Goal: Use online tool/utility: Utilize a website feature to perform a specific function

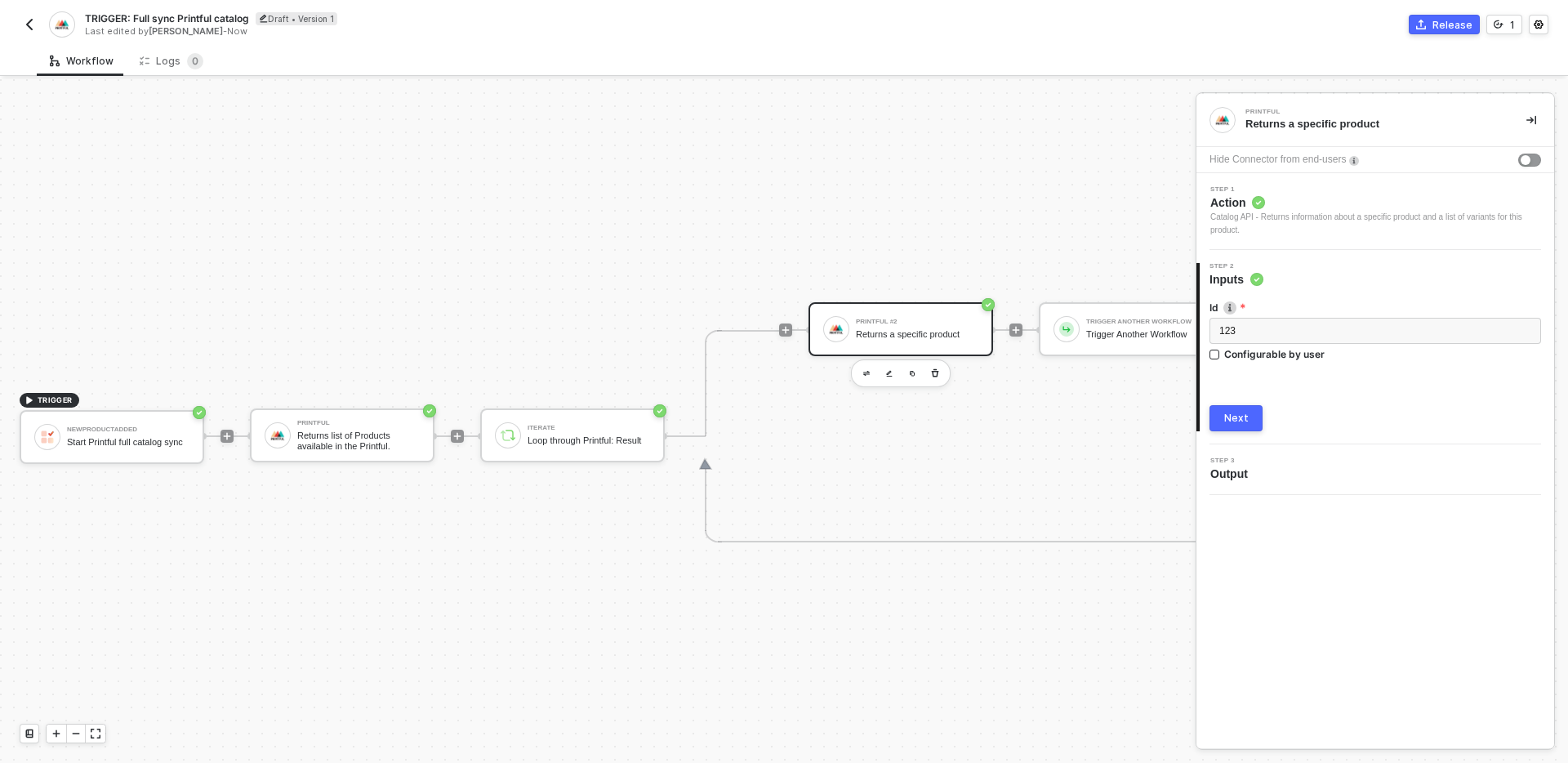
scroll to position [30, 0]
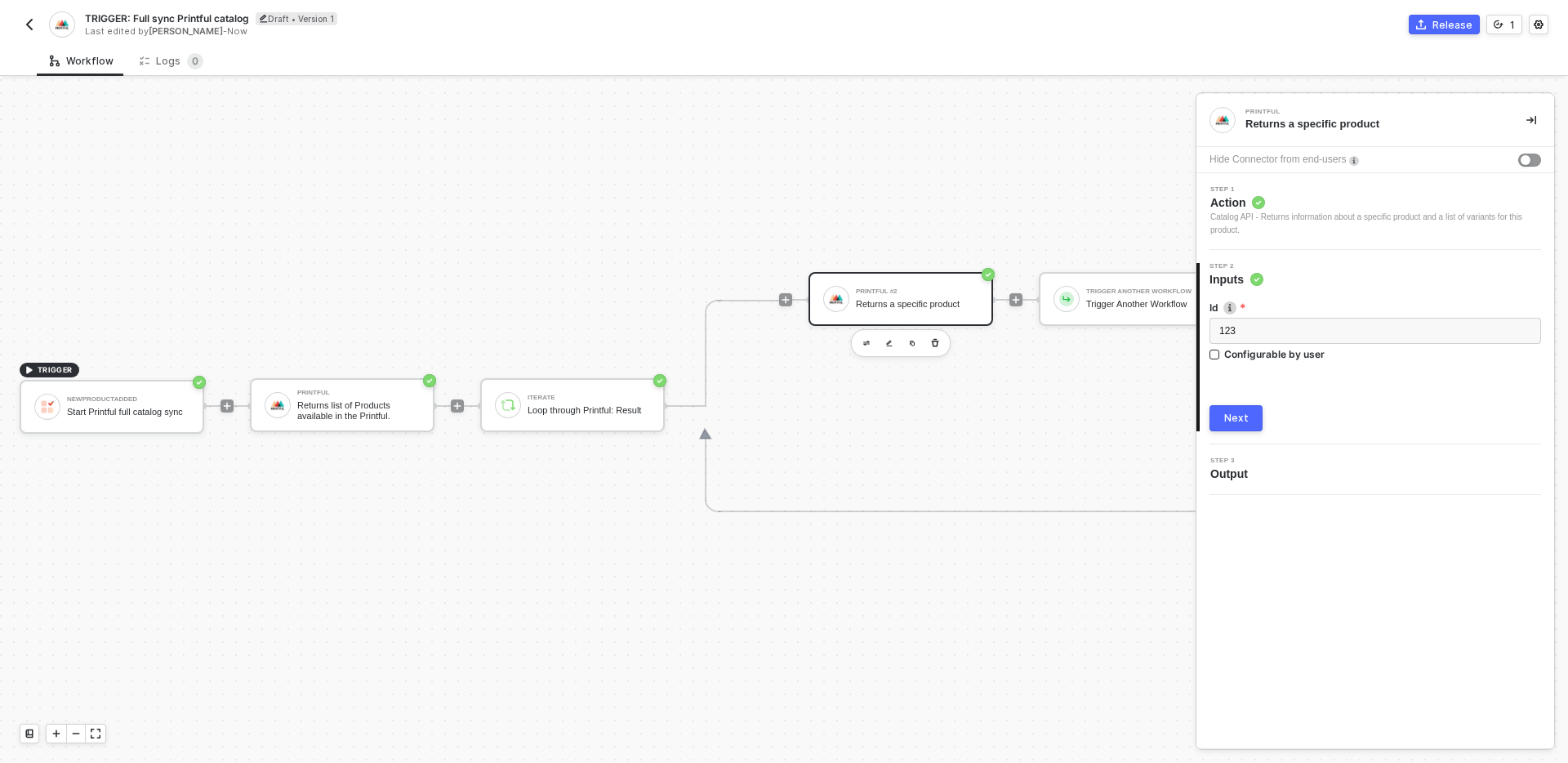
click at [27, 22] on img "button" at bounding box center [29, 24] width 13 height 13
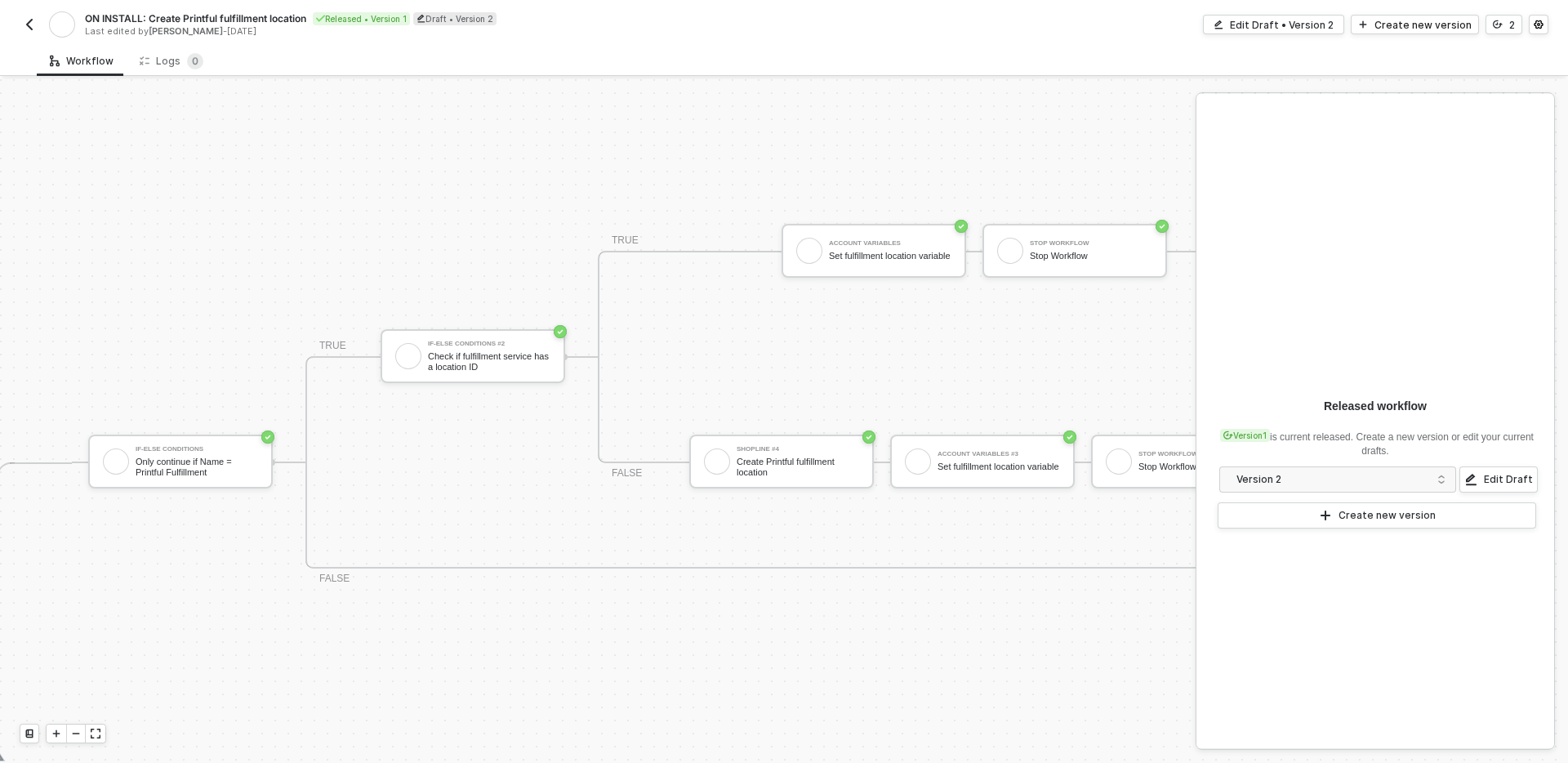
scroll to position [345, 650]
click at [1487, 474] on div "Edit Draft" at bounding box center [1509, 479] width 49 height 13
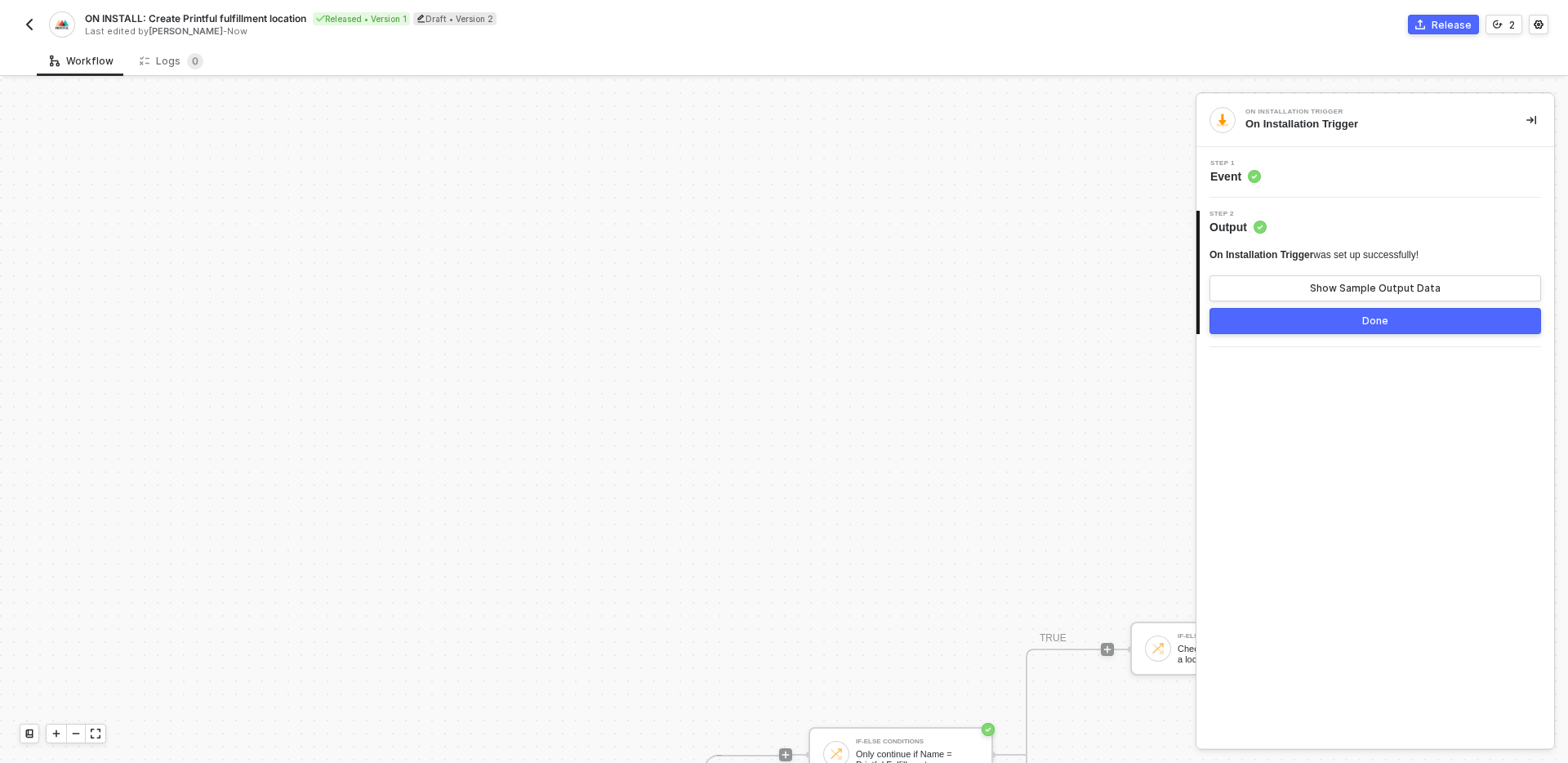
scroll to position [46, 0]
click at [20, 27] on button "button" at bounding box center [30, 25] width 20 height 20
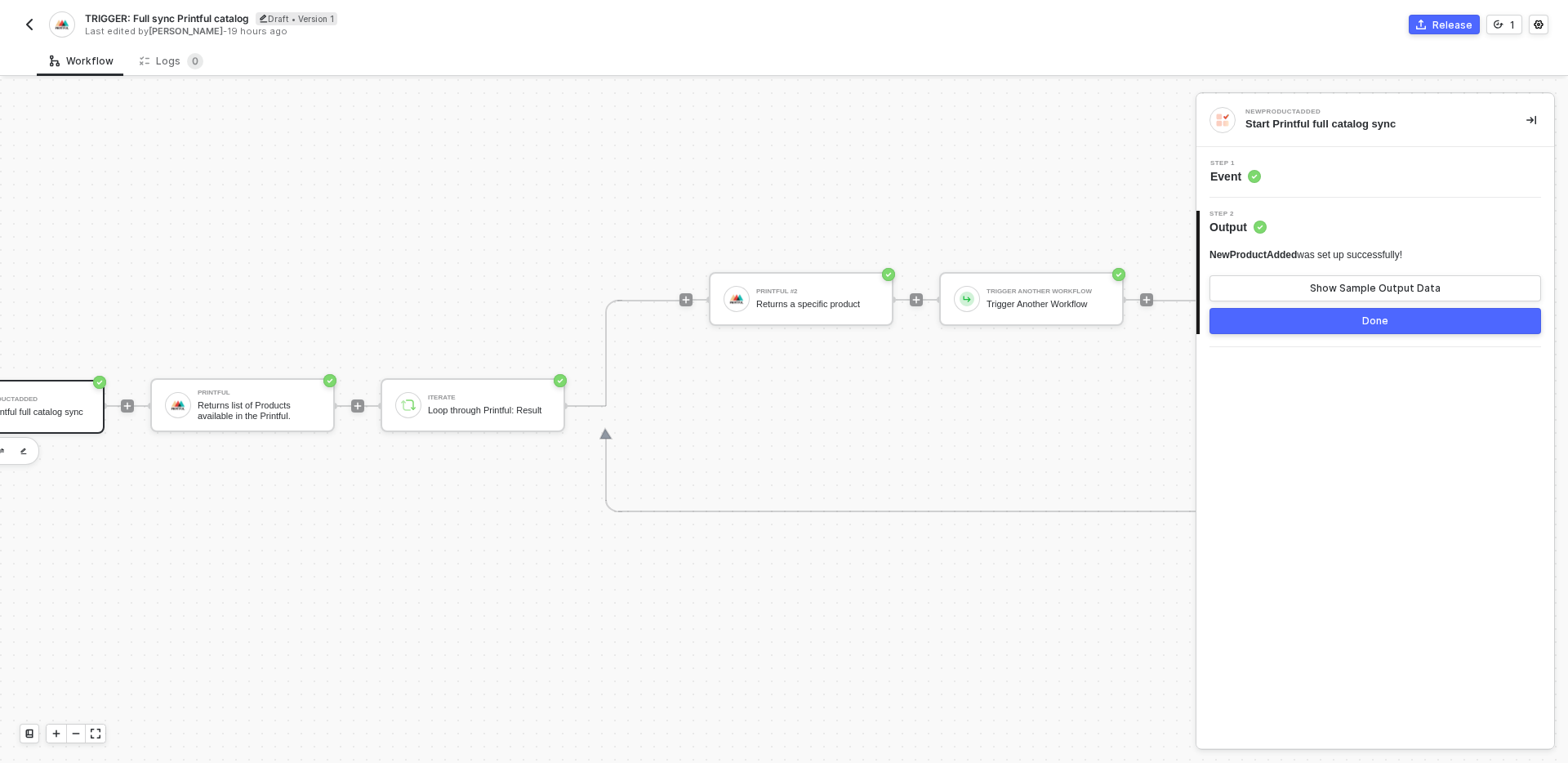
scroll to position [30, 0]
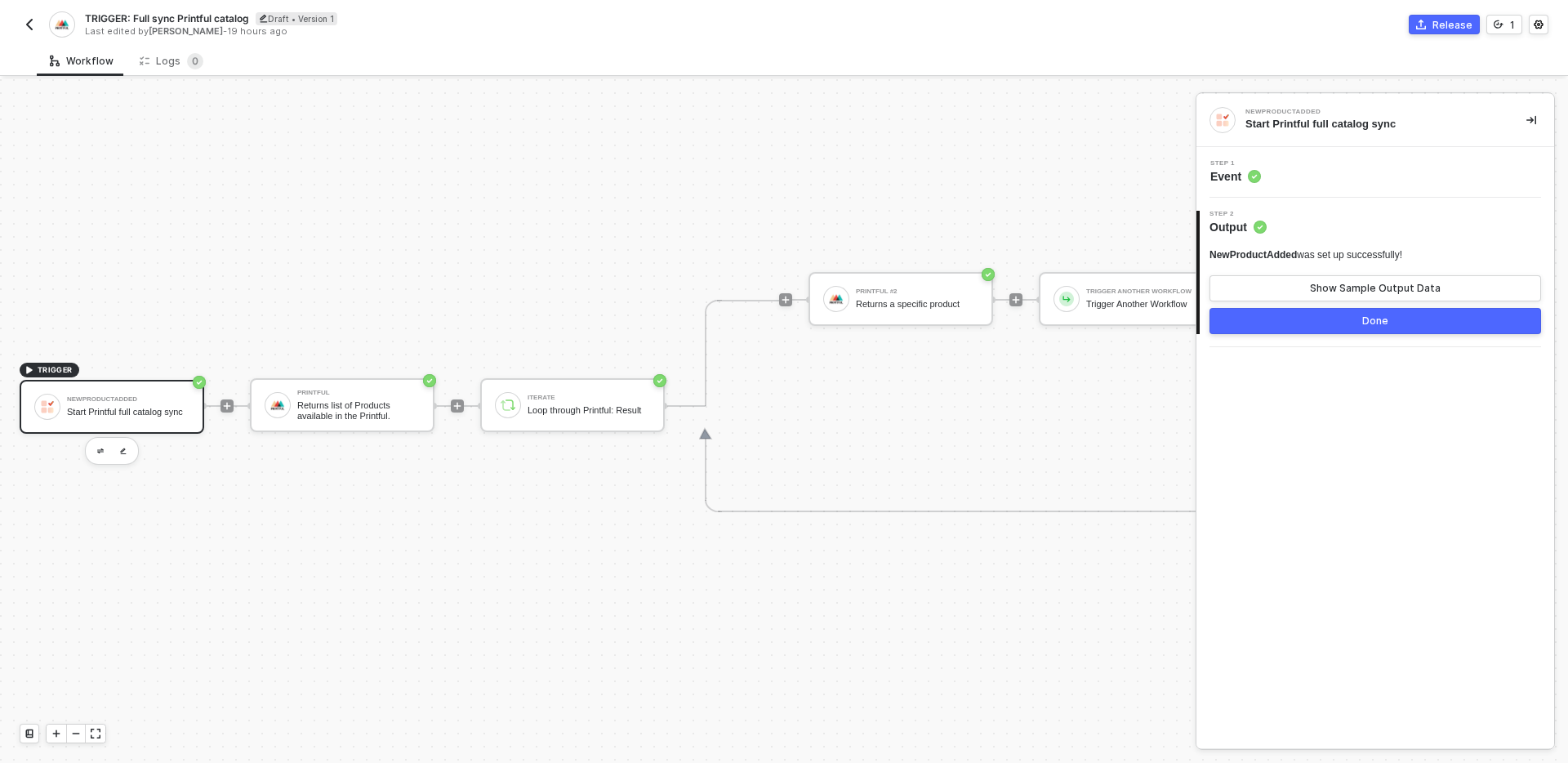
click at [26, 30] on img "button" at bounding box center [29, 24] width 13 height 13
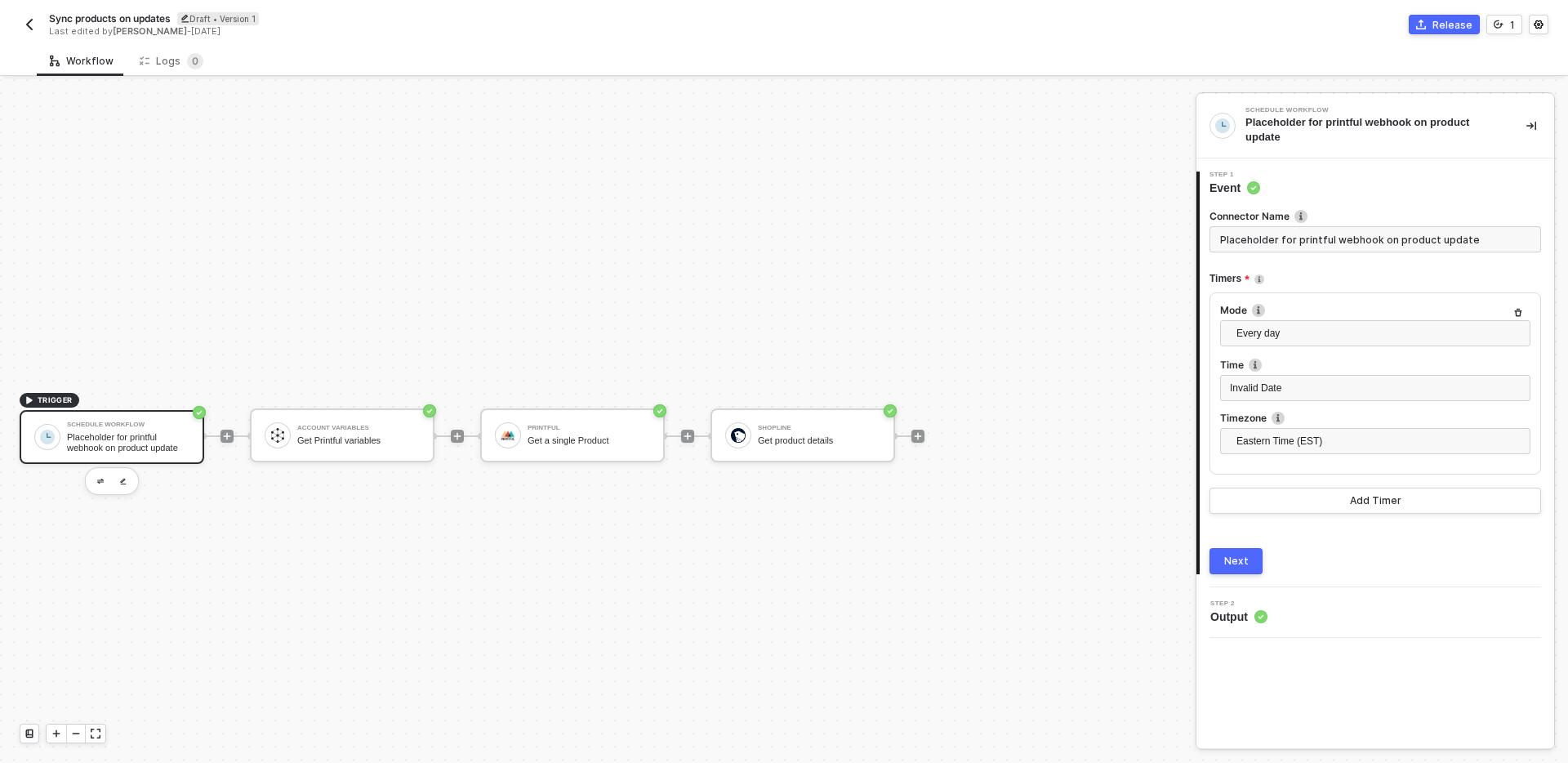
scroll to position [30, 0]
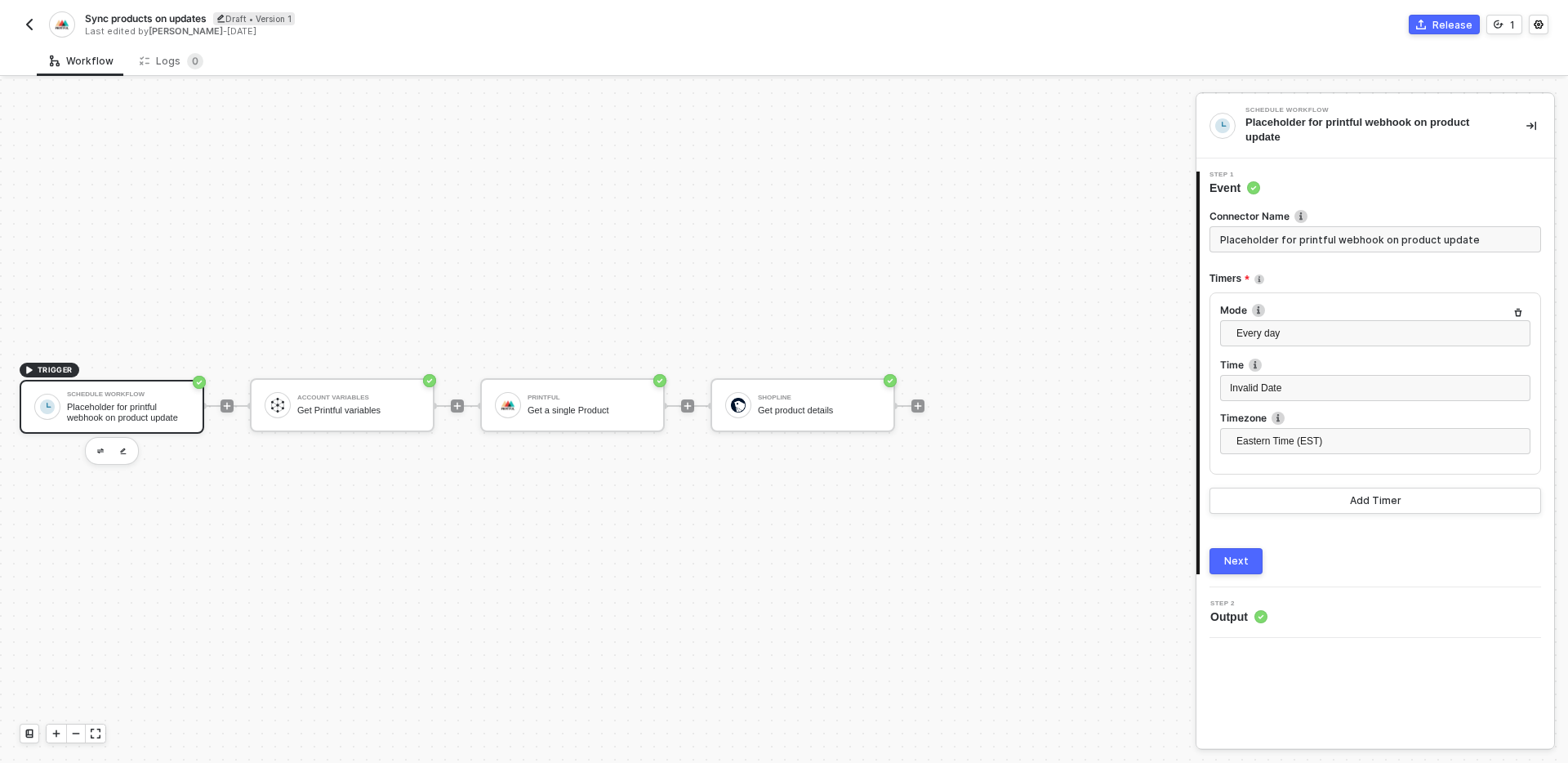
click at [801, 499] on div "TRIGGER Schedule Workflow Placeholder for printful webhook on product update Ac…" at bounding box center [593, 406] width 1187 height 714
click at [31, 25] on img "button" at bounding box center [29, 24] width 13 height 13
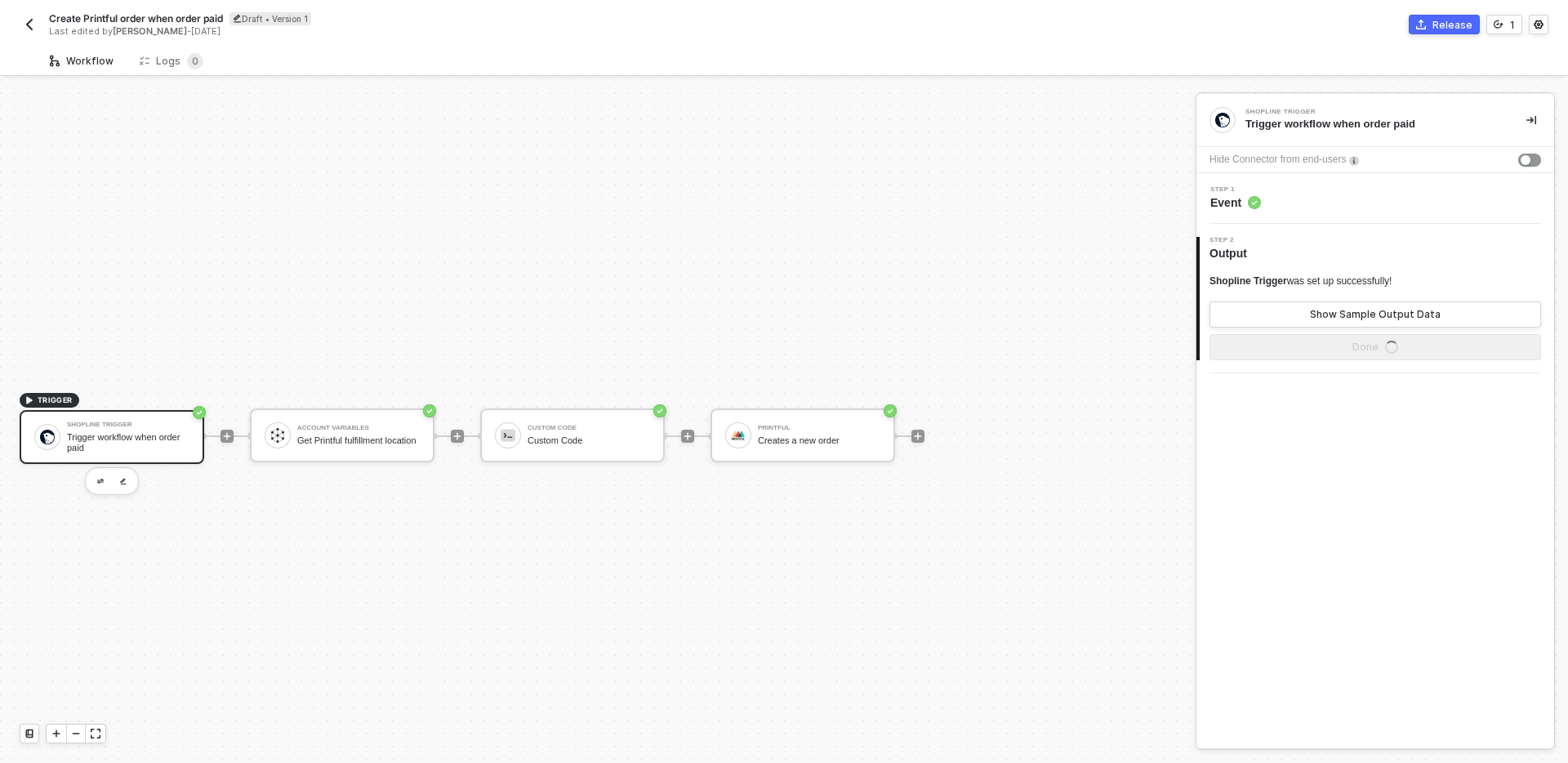
scroll to position [30, 0]
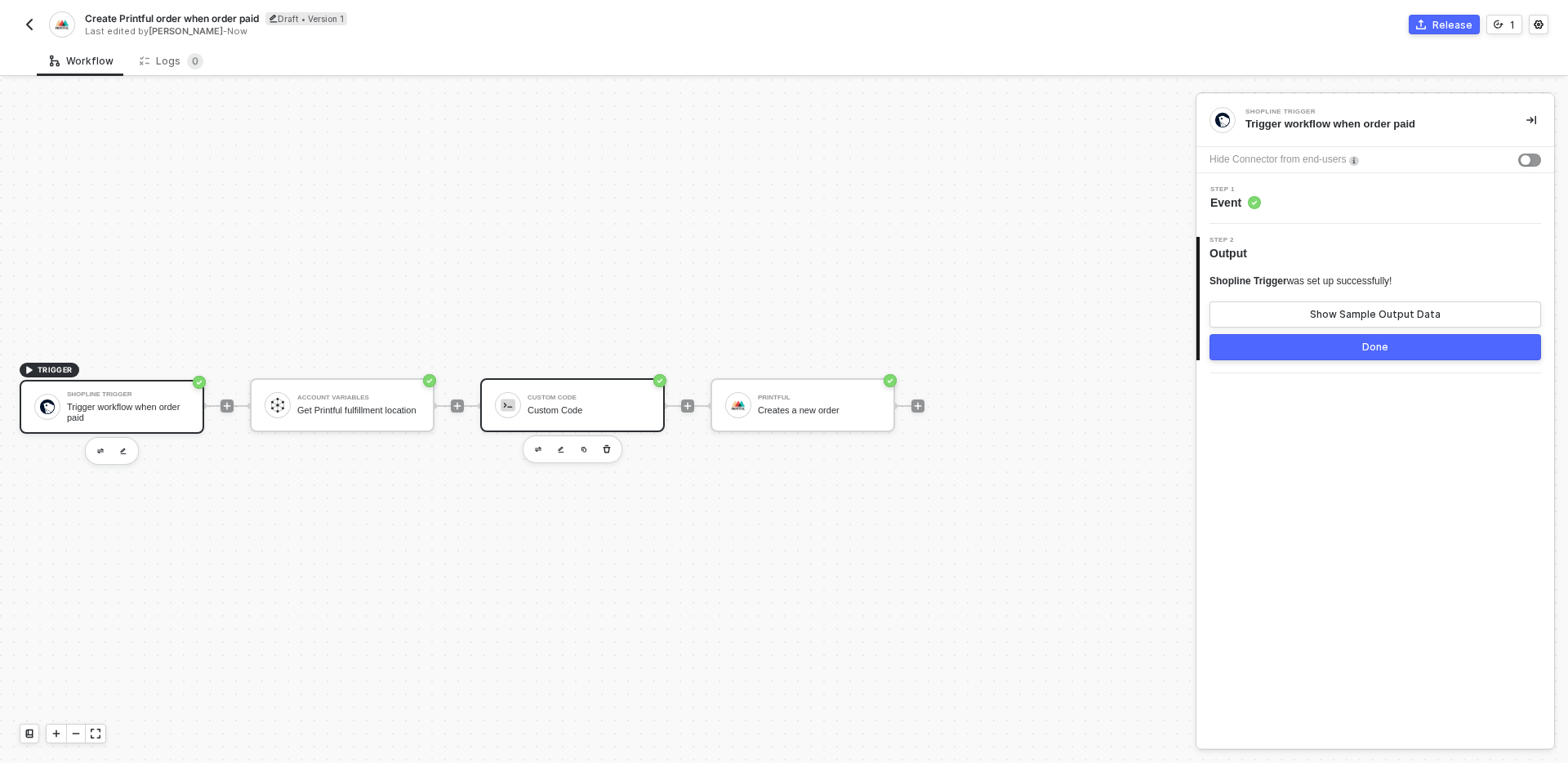
click at [584, 404] on div "Custom Code Custom Code" at bounding box center [588, 405] width 123 height 31
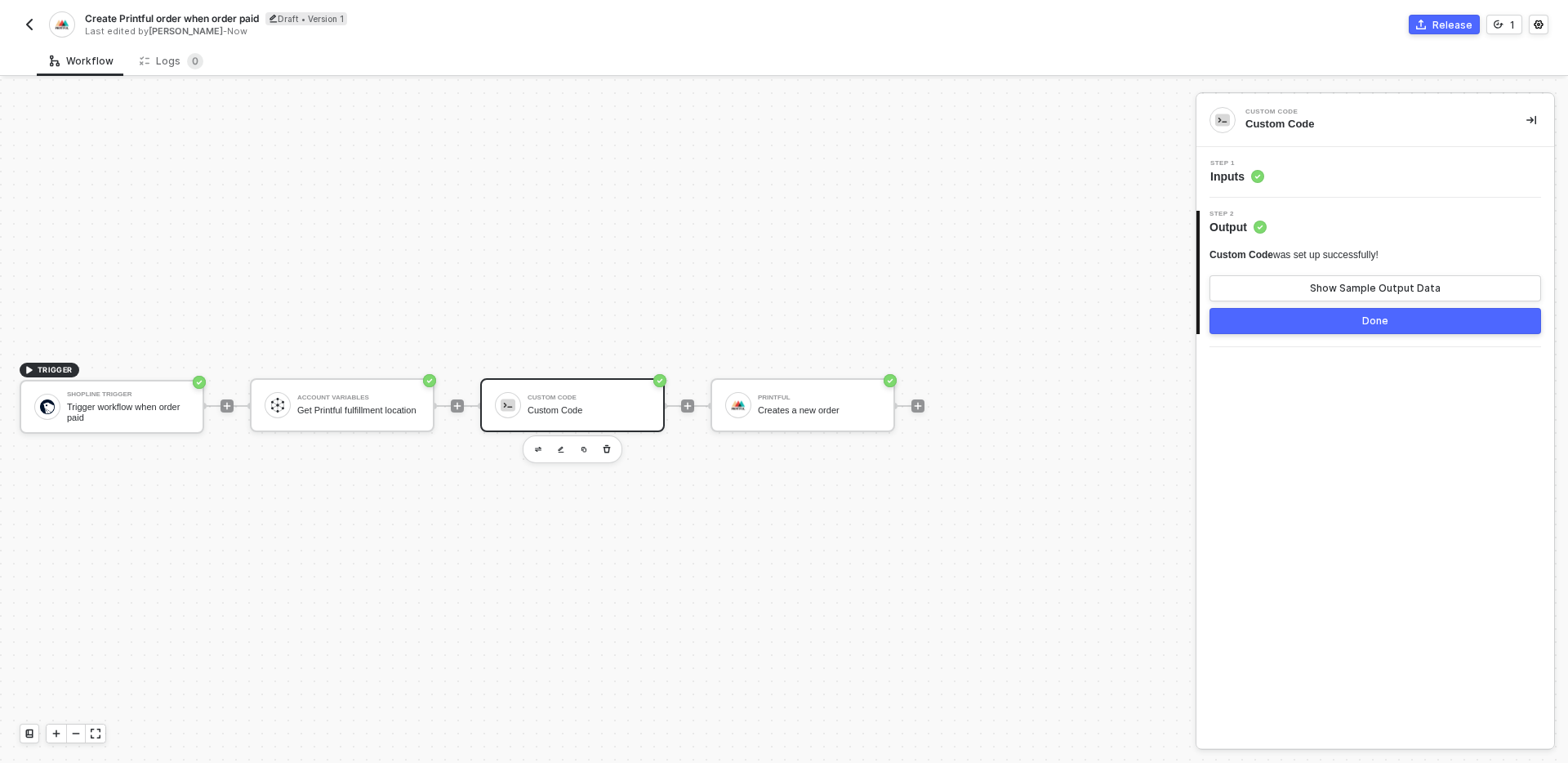
click at [1373, 145] on div "Custom Code Custom Code" at bounding box center [1376, 121] width 358 height 53
click at [1376, 167] on div "Step 1 Inputs" at bounding box center [1378, 172] width 354 height 25
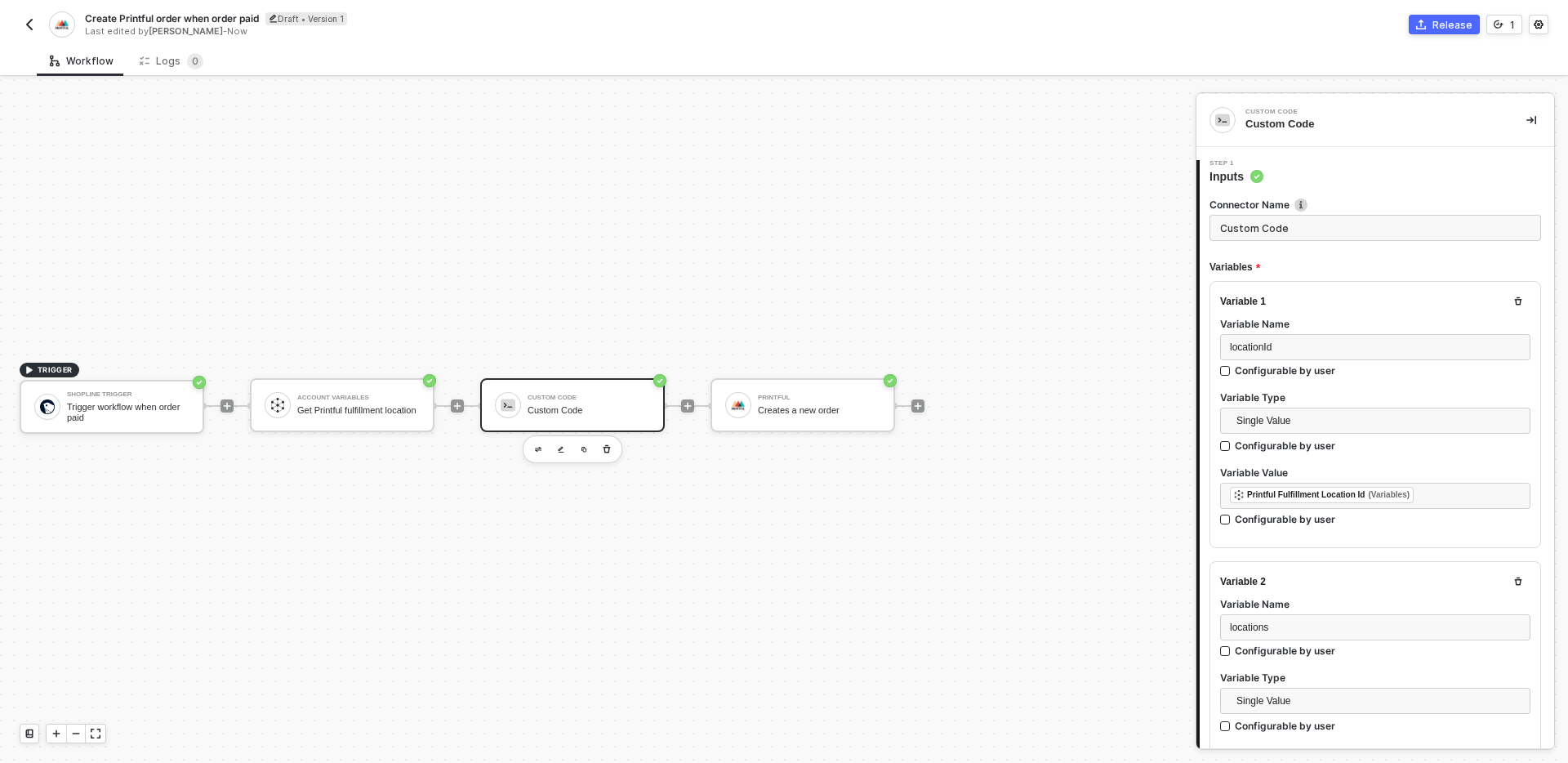
type textarea "/* You can access variables on the inputData object. ex: const myVariable = inp…"
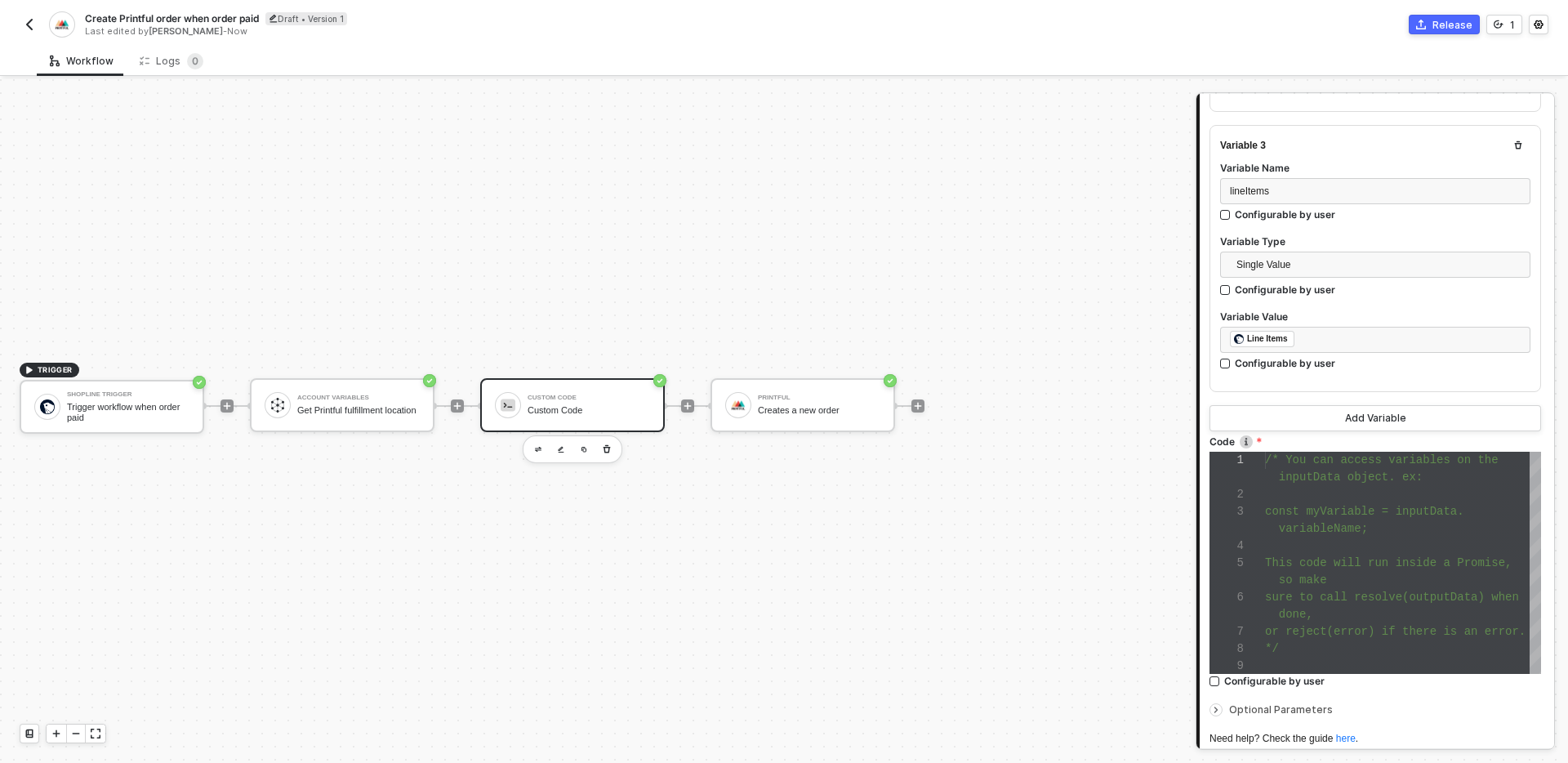
scroll to position [846, 0]
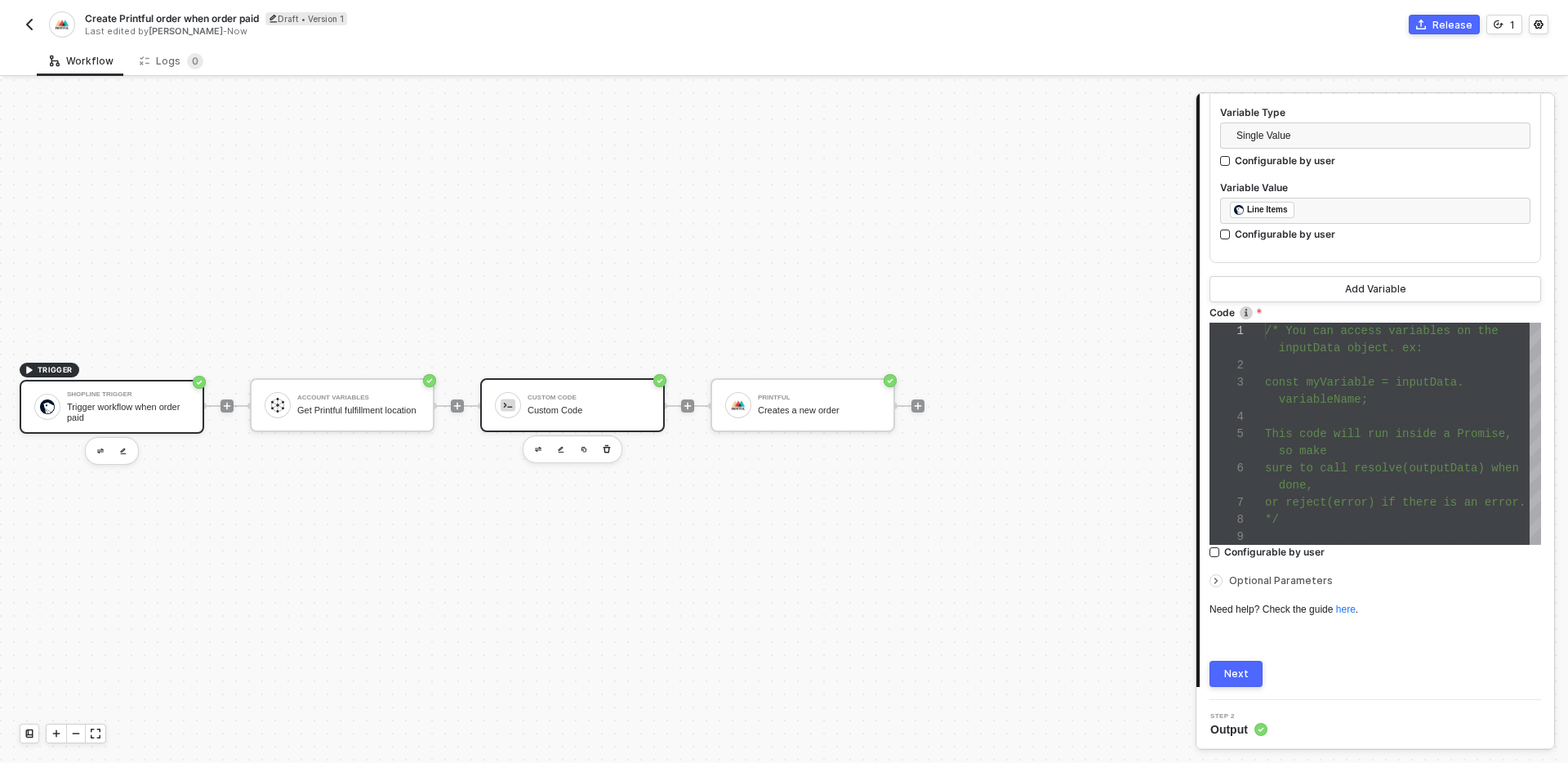
click at [114, 406] on div "Trigger workflow when order paid" at bounding box center [128, 412] width 123 height 21
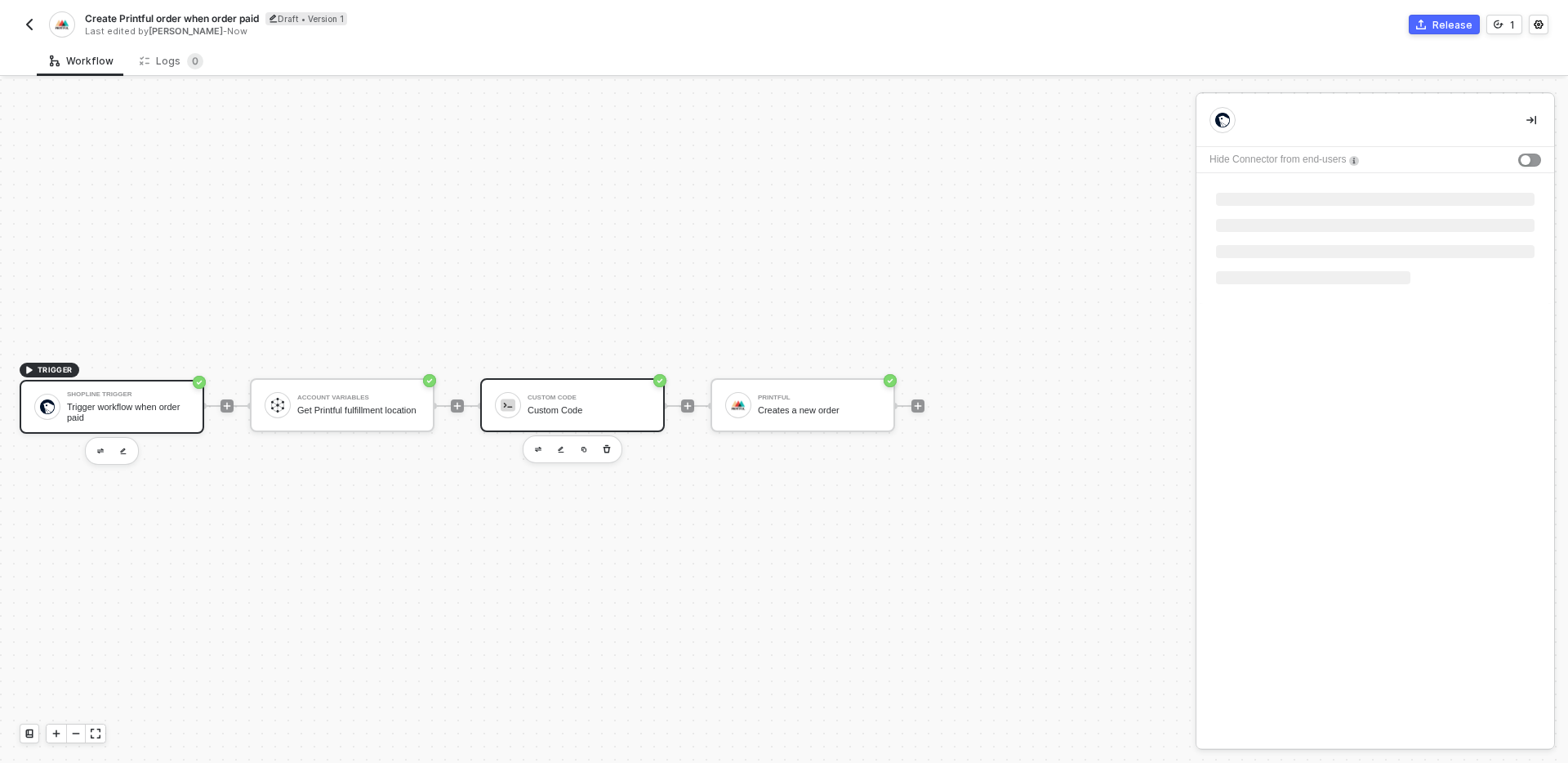
scroll to position [0, 0]
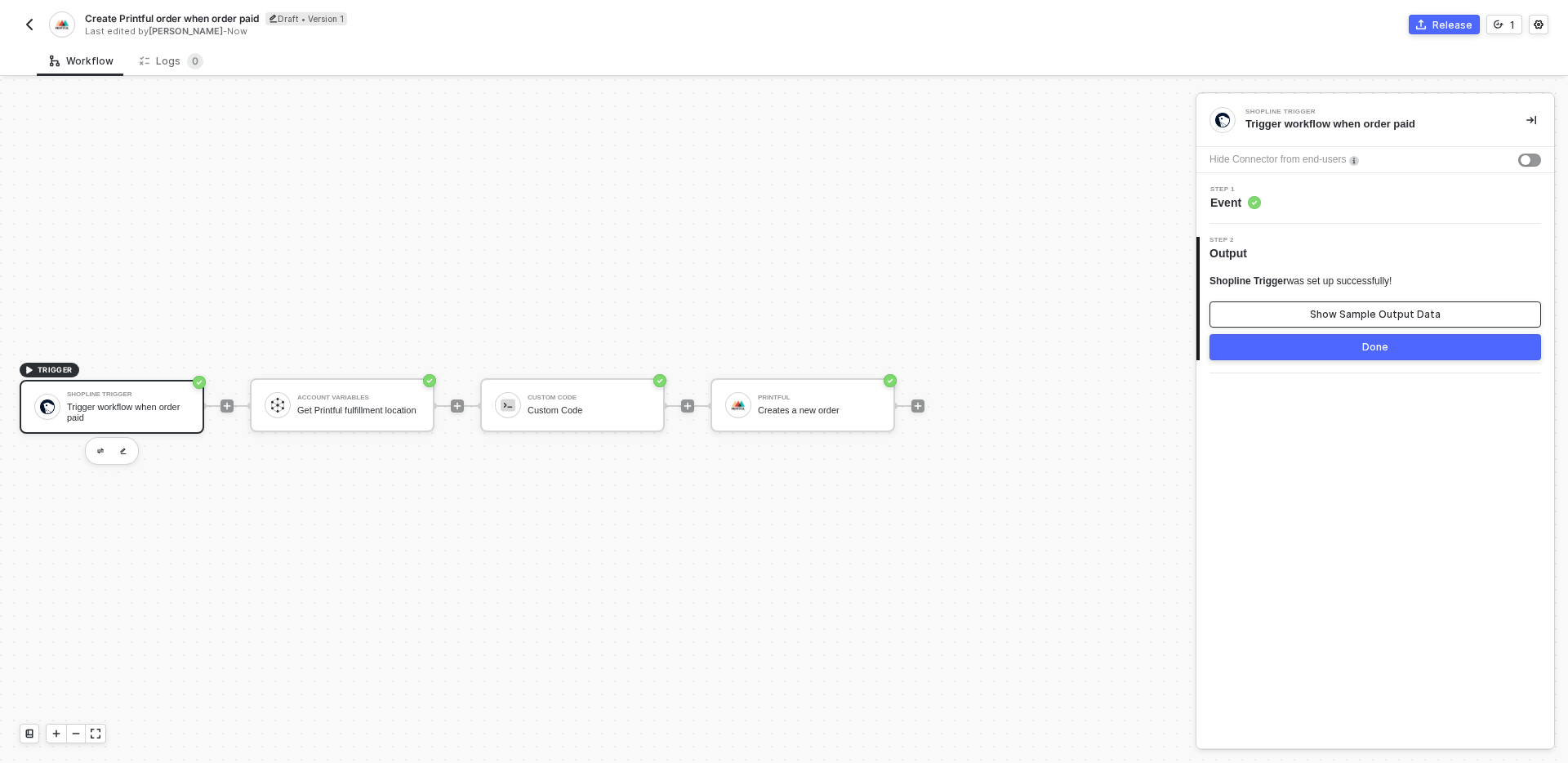
click at [1288, 317] on button "Show Sample Output Data" at bounding box center [1375, 314] width 332 height 27
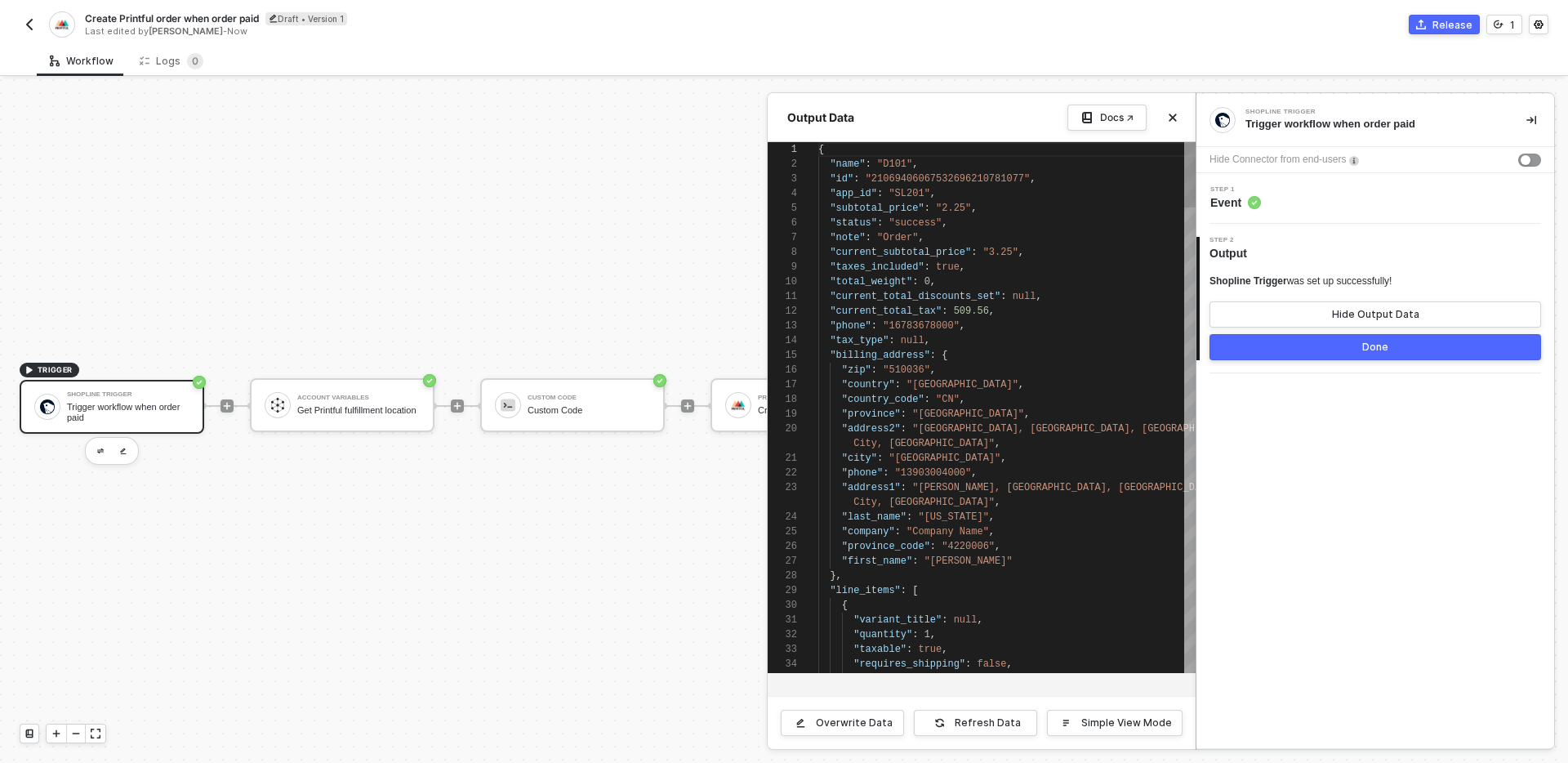
scroll to position [147, 0]
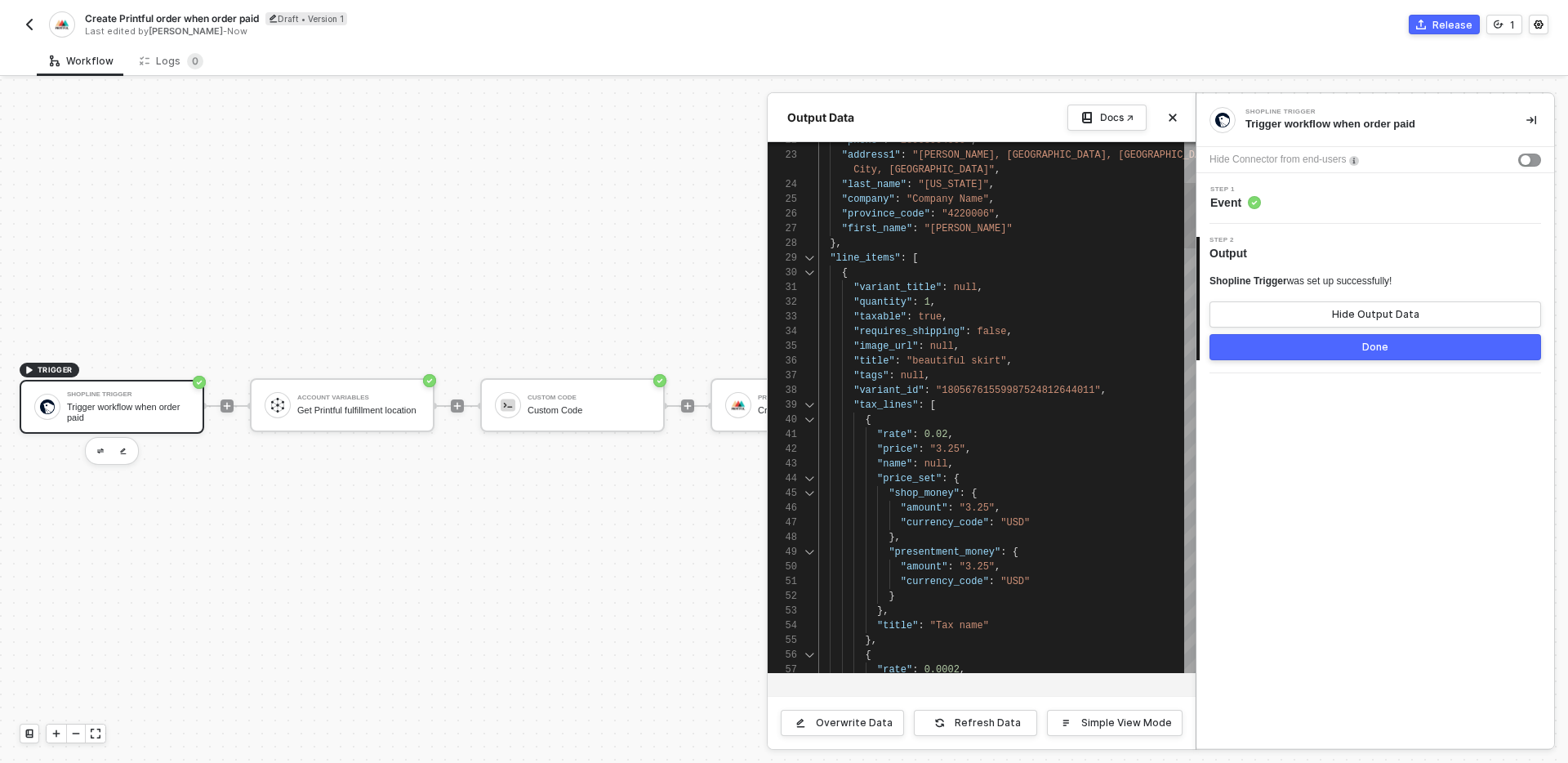
click at [813, 402] on div at bounding box center [810, 404] width 22 height 15
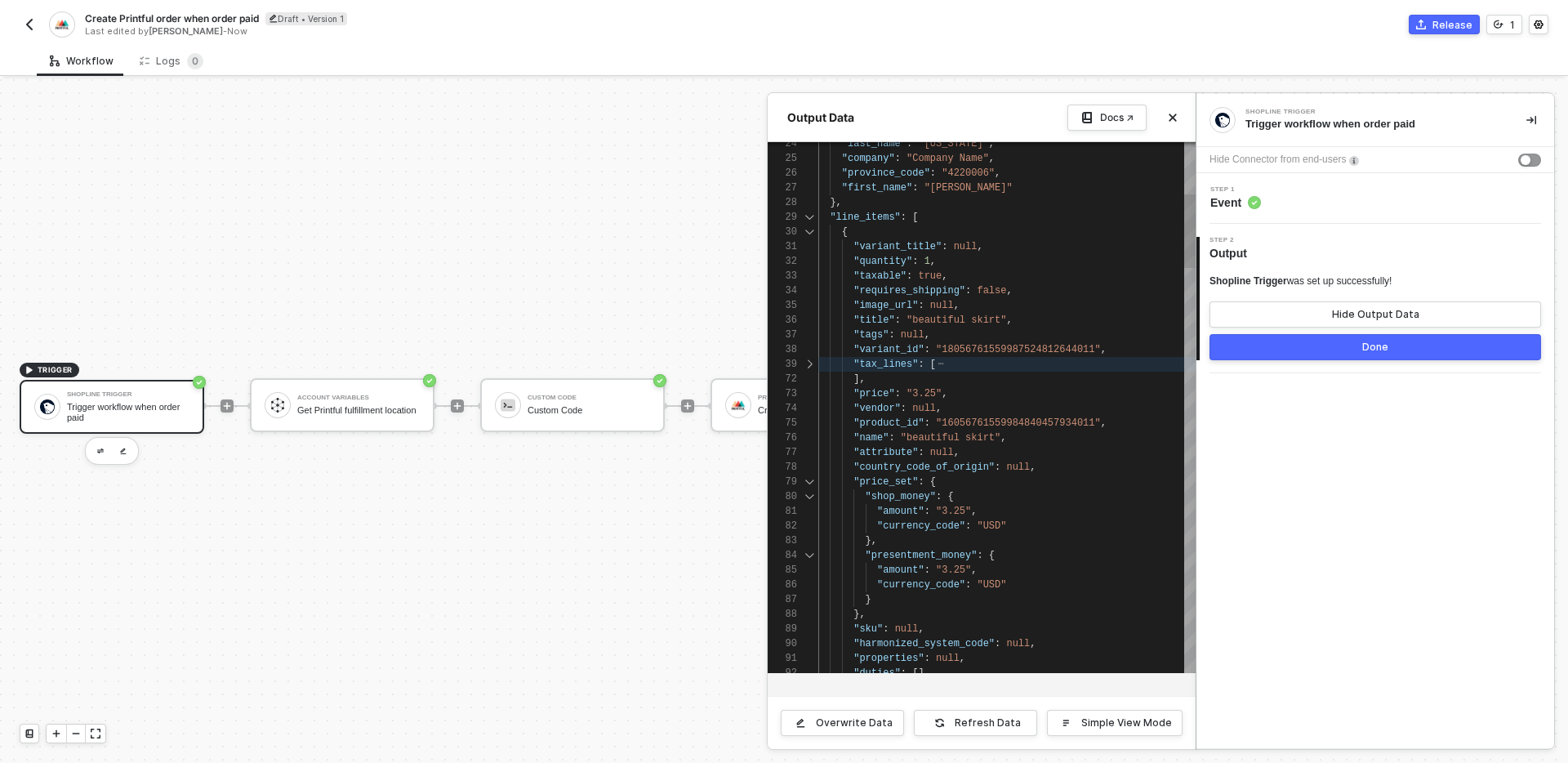
type textarea ""line_items": [ { "variant_title": null, "quantity": 1, "taxable": true, "requi…"
click at [868, 336] on span ""tags"" at bounding box center [872, 335] width 35 height 12
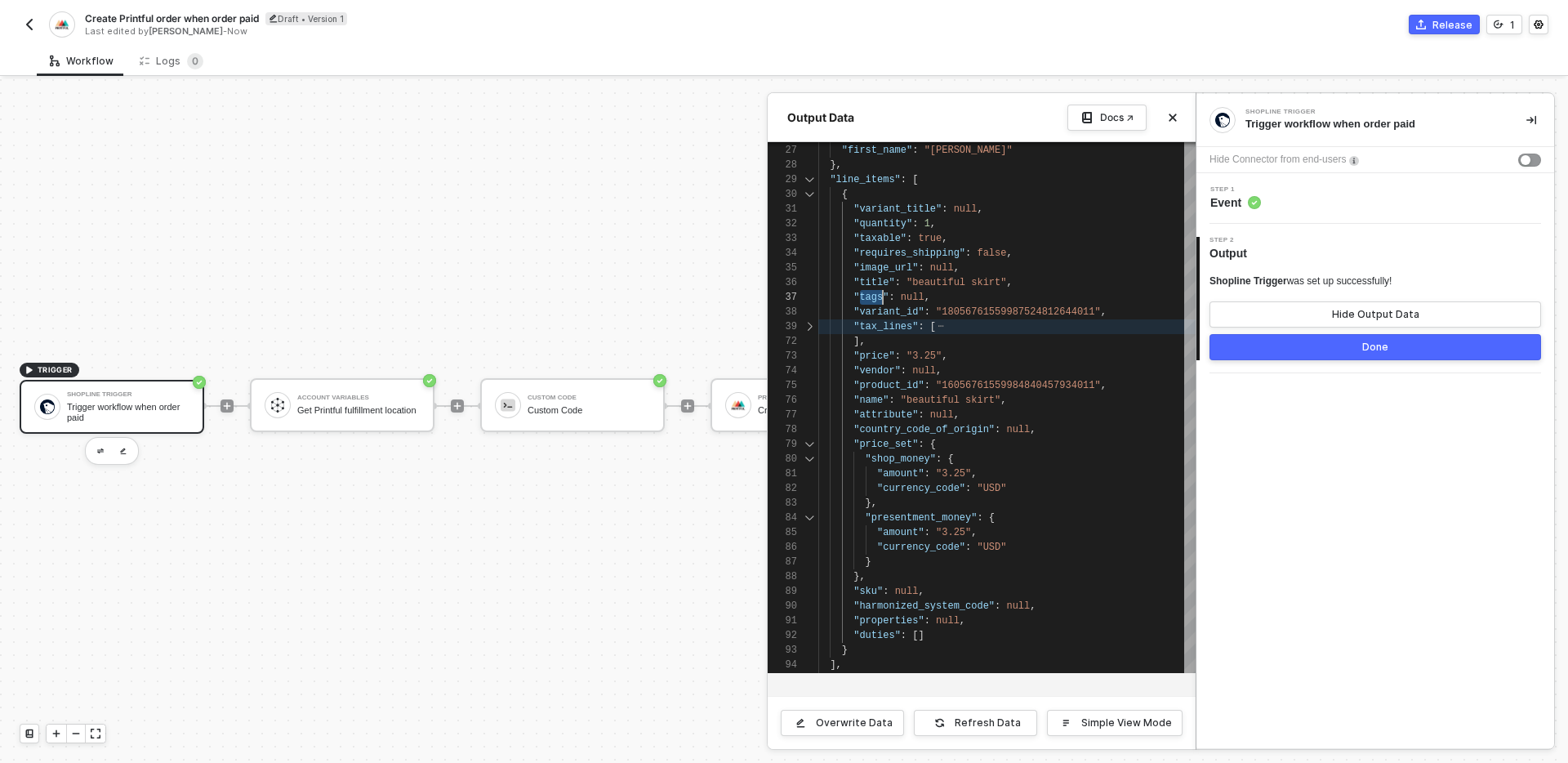
click at [514, 539] on div at bounding box center [784, 421] width 1568 height 683
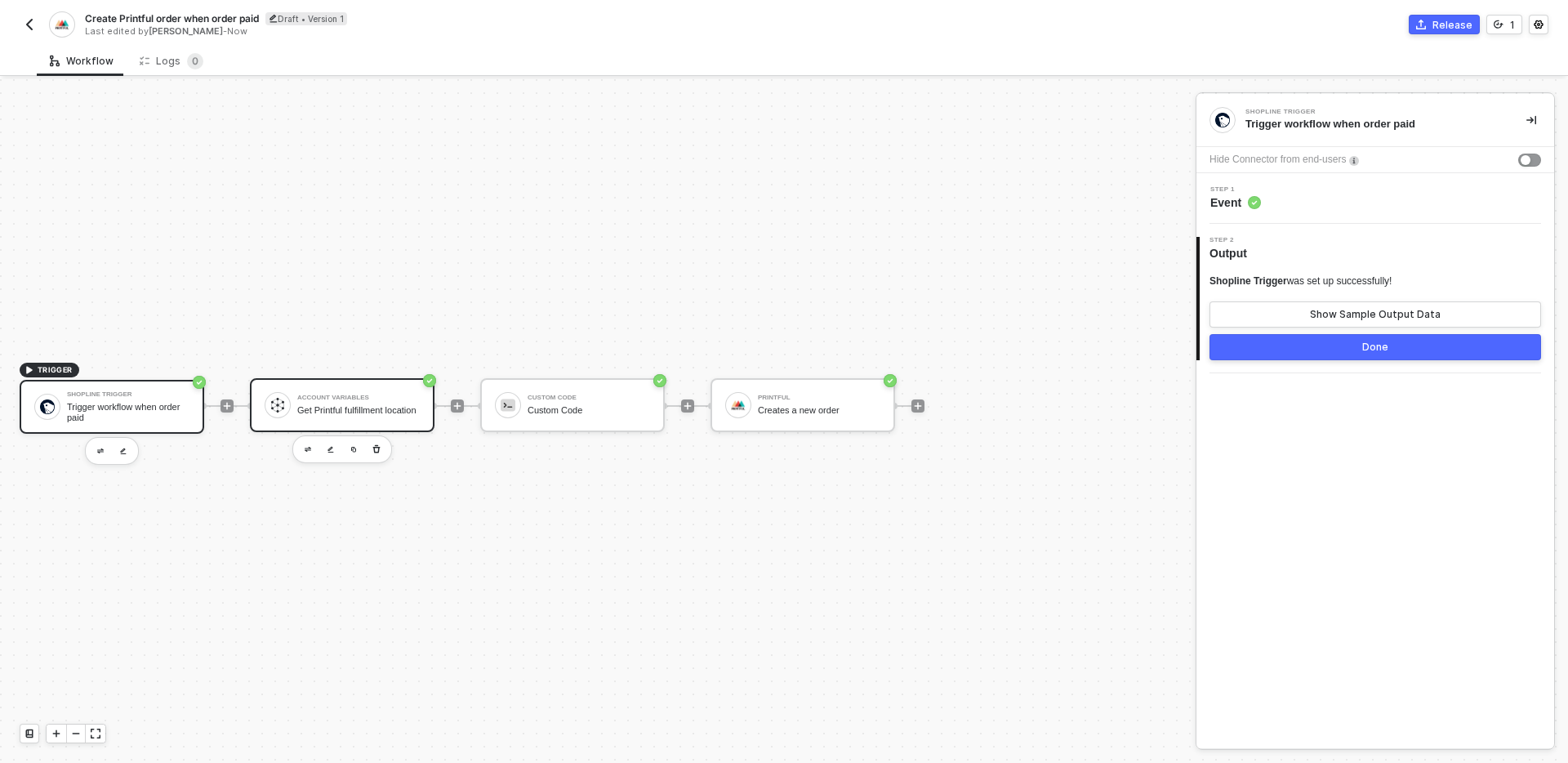
click at [376, 412] on div "Get Printful fulfillment location" at bounding box center [358, 410] width 123 height 11
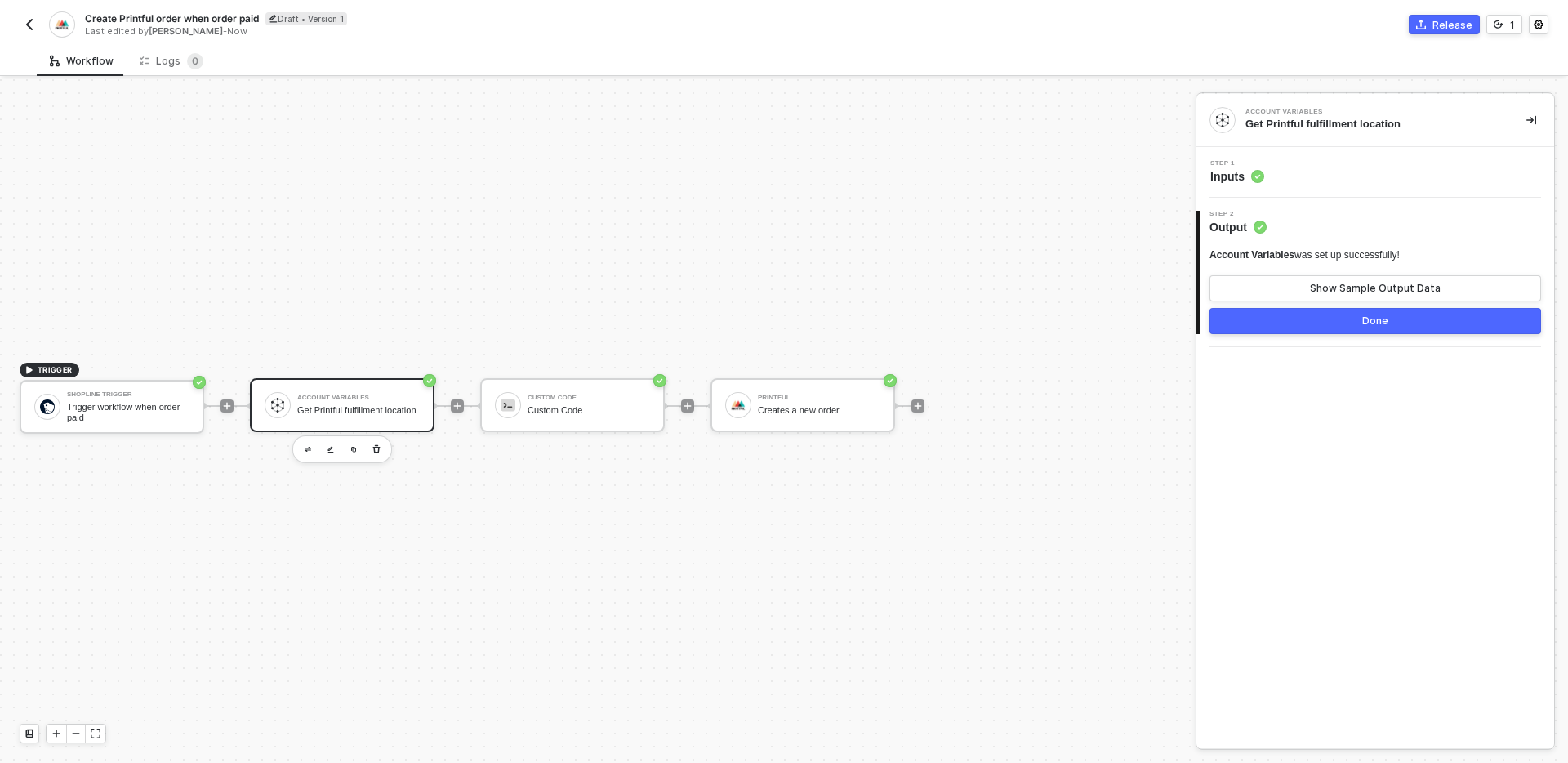
click at [1322, 172] on div "Step 1 Inputs" at bounding box center [1378, 172] width 354 height 25
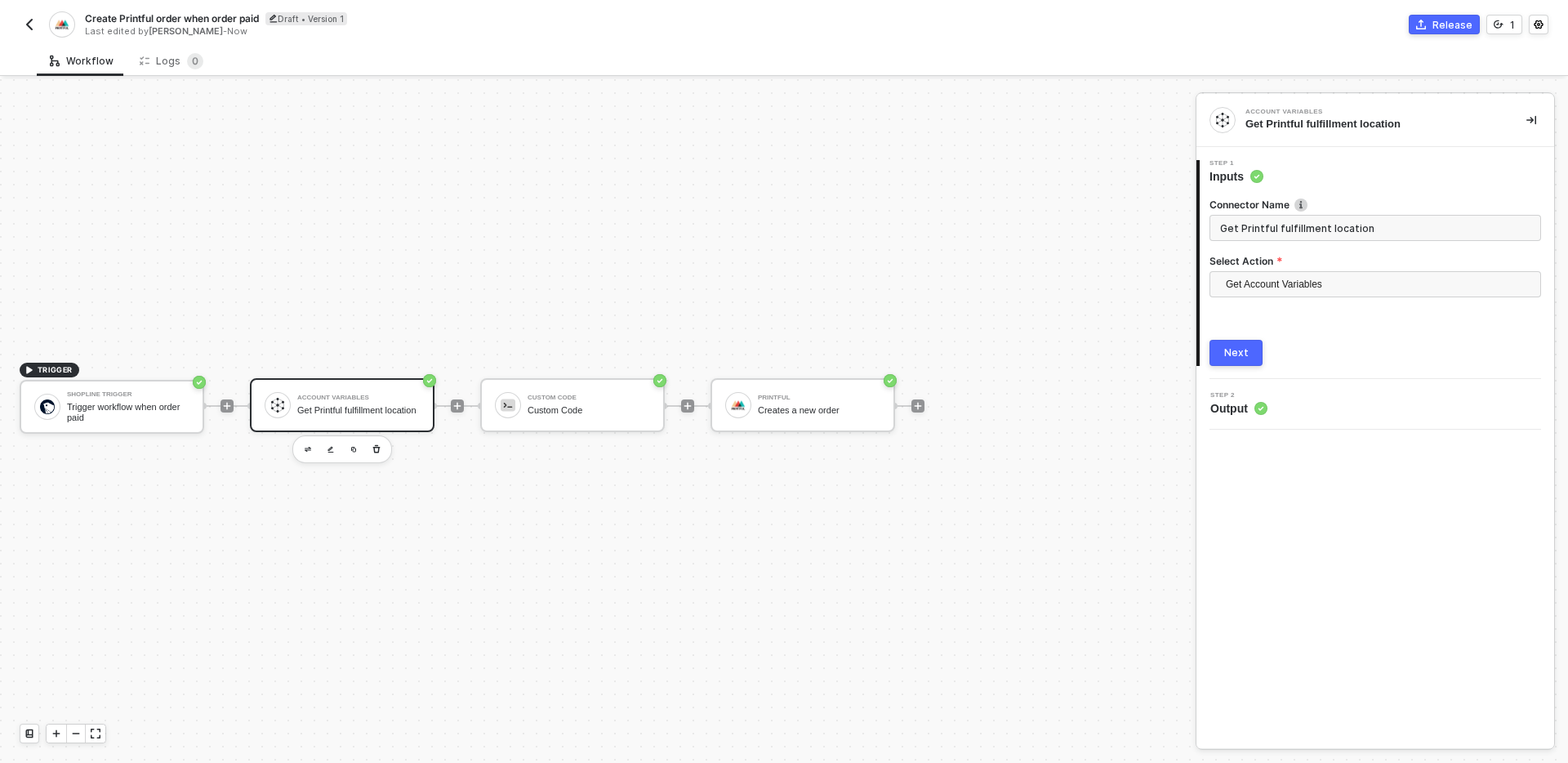
click at [1324, 398] on div "Step 2 Output" at bounding box center [1378, 404] width 354 height 25
click at [561, 409] on div "Custom Code" at bounding box center [588, 410] width 123 height 11
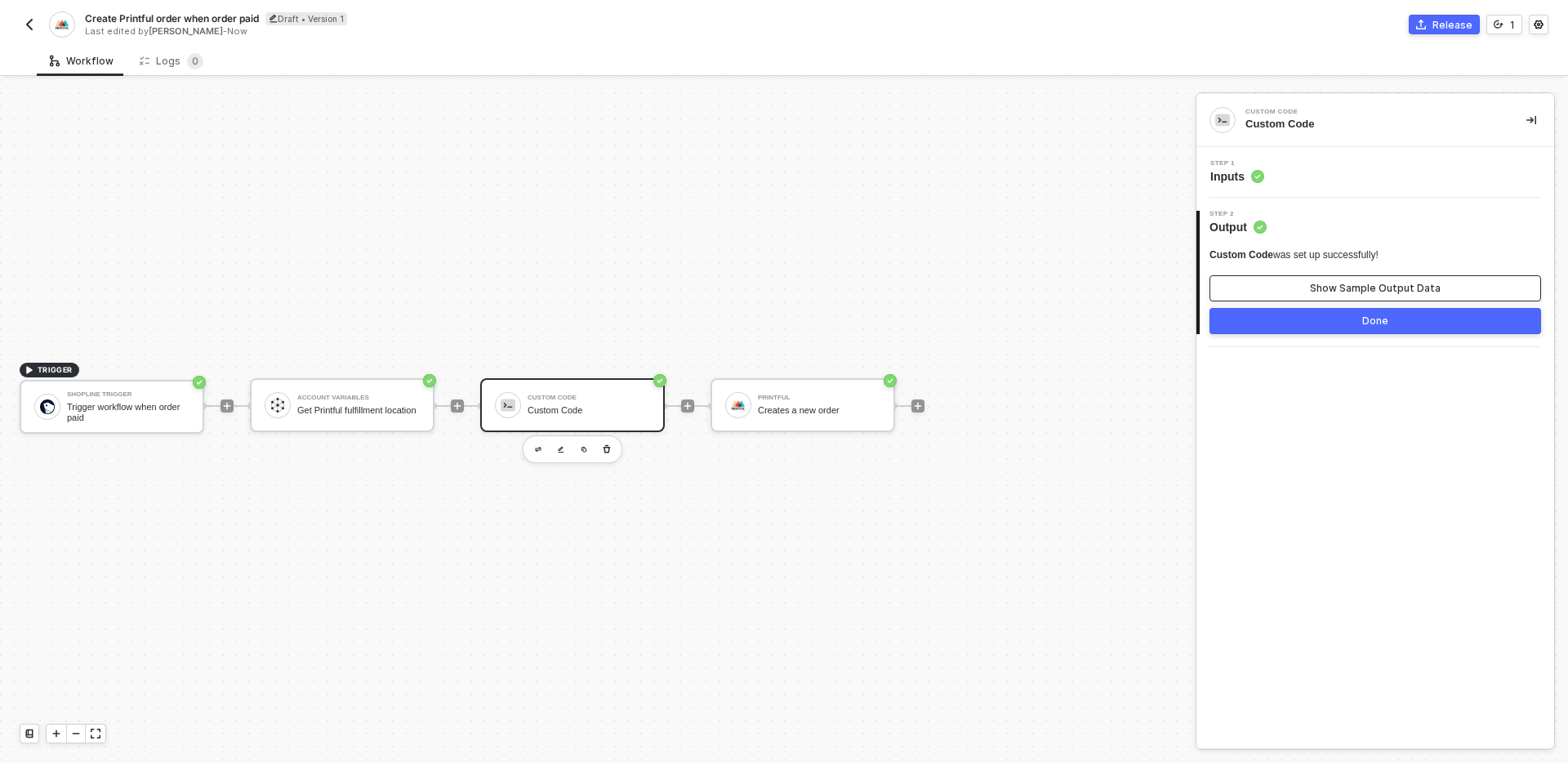
click at [1320, 279] on button "Show Sample Output Data" at bounding box center [1375, 288] width 332 height 27
click at [1326, 169] on div "Step 1 Inputs" at bounding box center [1378, 172] width 354 height 25
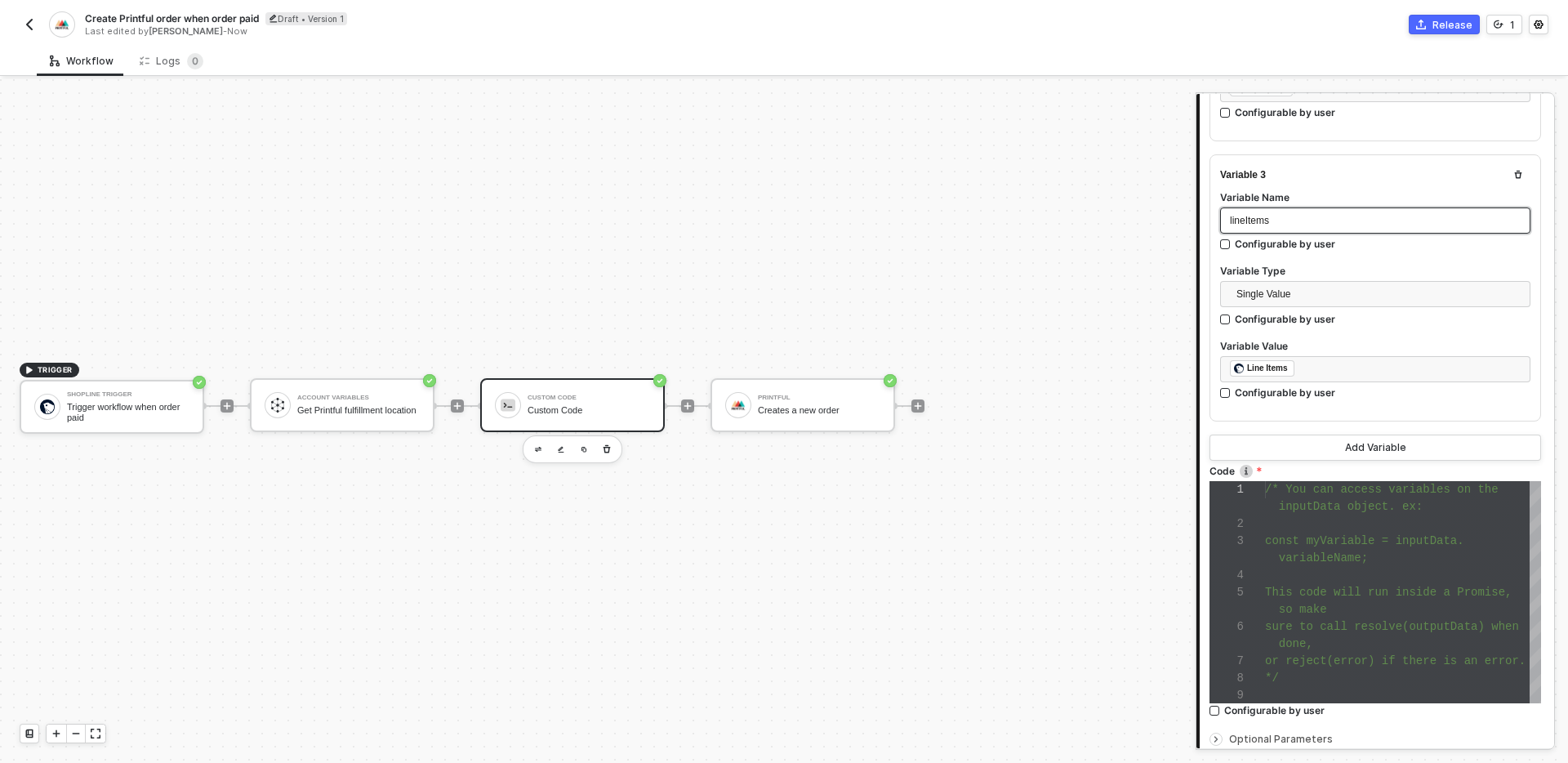
scroll to position [846, 0]
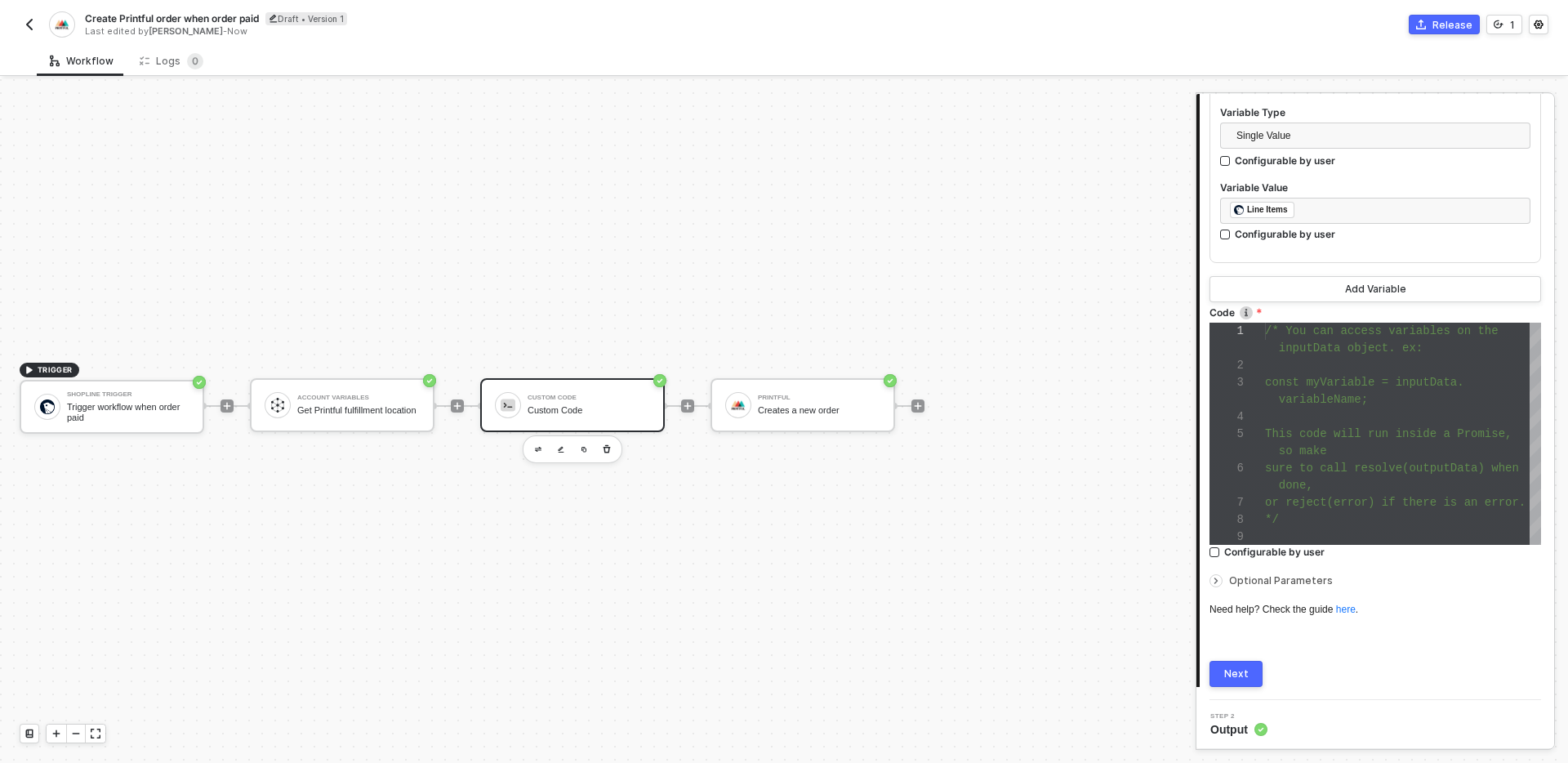
click at [1355, 483] on div "done," at bounding box center [1403, 485] width 276 height 17
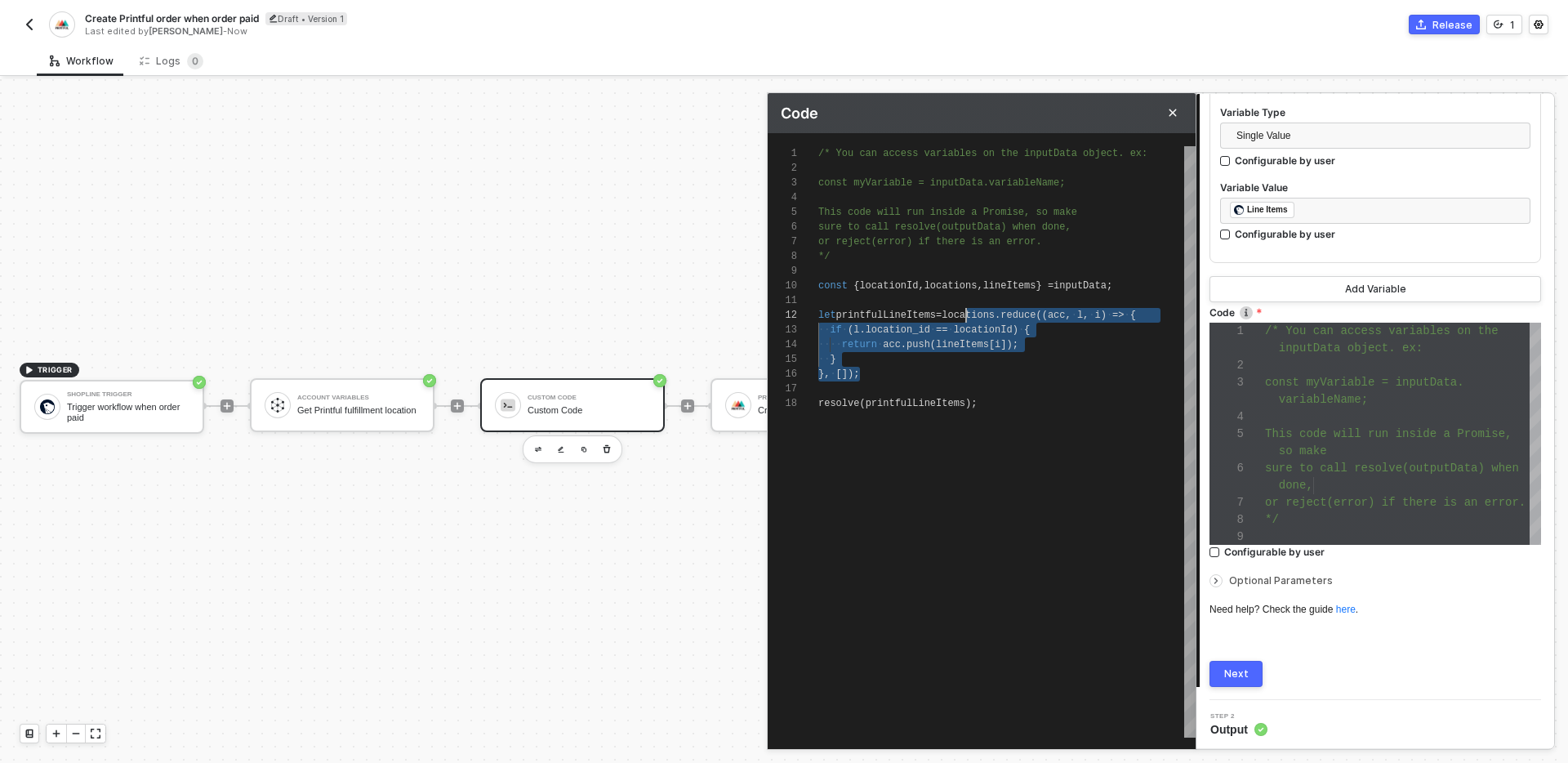
scroll to position [15, 142]
drag, startPoint x: 876, startPoint y: 375, endPoint x: 961, endPoint y: 320, distance: 101.2
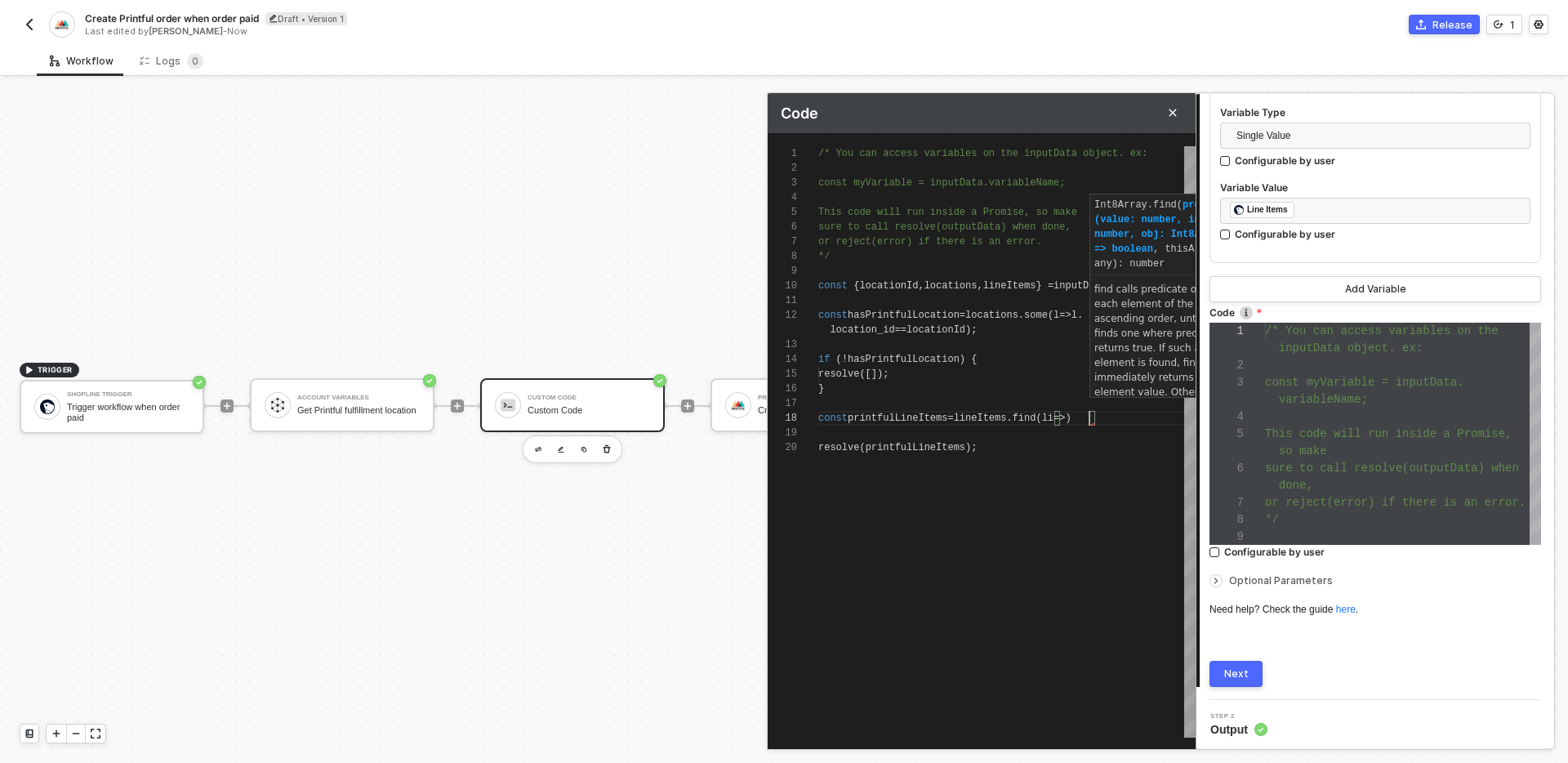
scroll to position [103, 277]
type textarea "const hasPrintfulLocation = locations.some(l => l.location_id == locationId); i…"
